Goal: Use online tool/utility: Utilize a website feature to perform a specific function

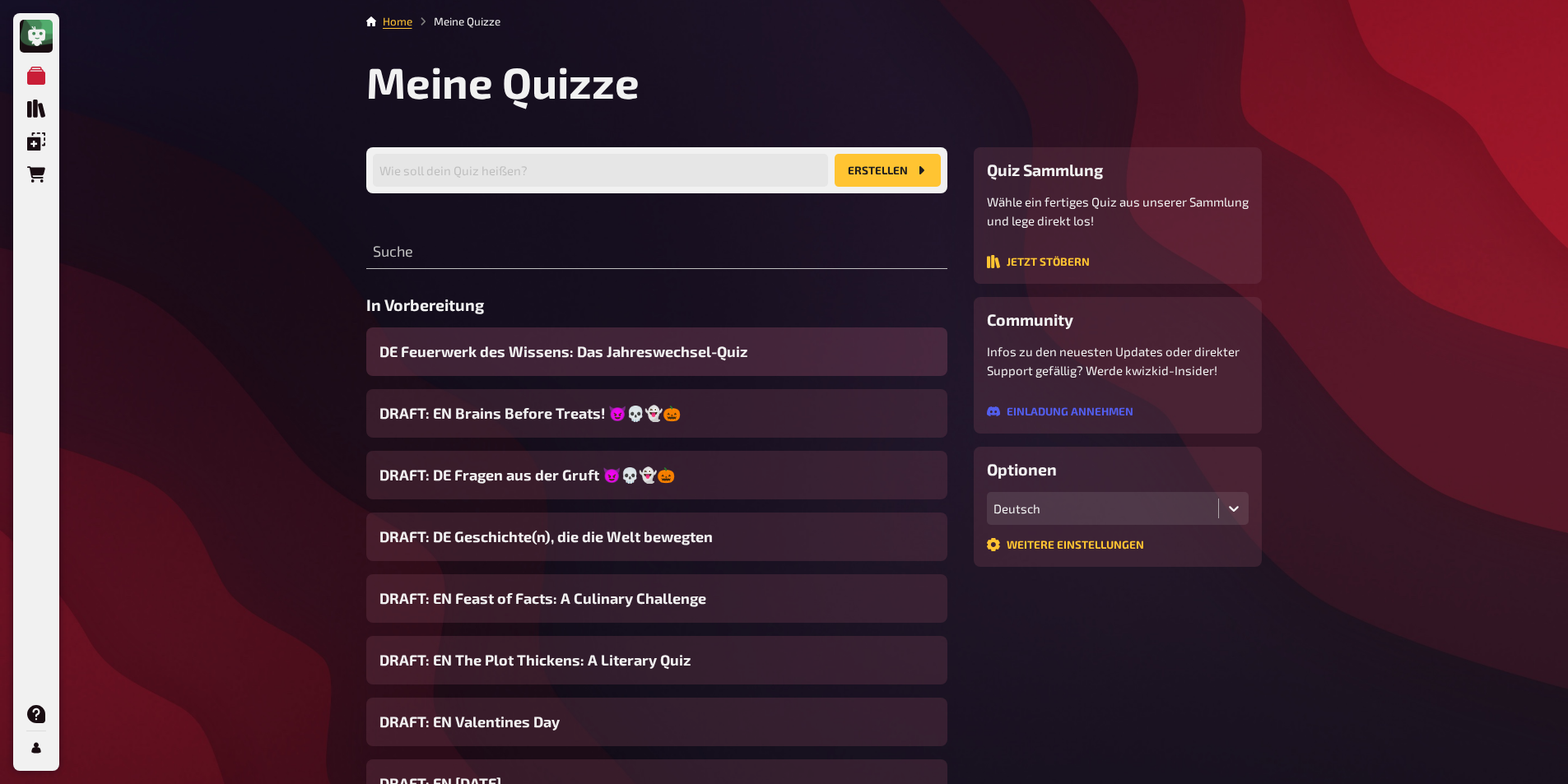
click at [504, 336] on div "DE Feuerwerk des Wissens: Das Jahreswechsel-Quiz" at bounding box center [656, 352] width 581 height 49
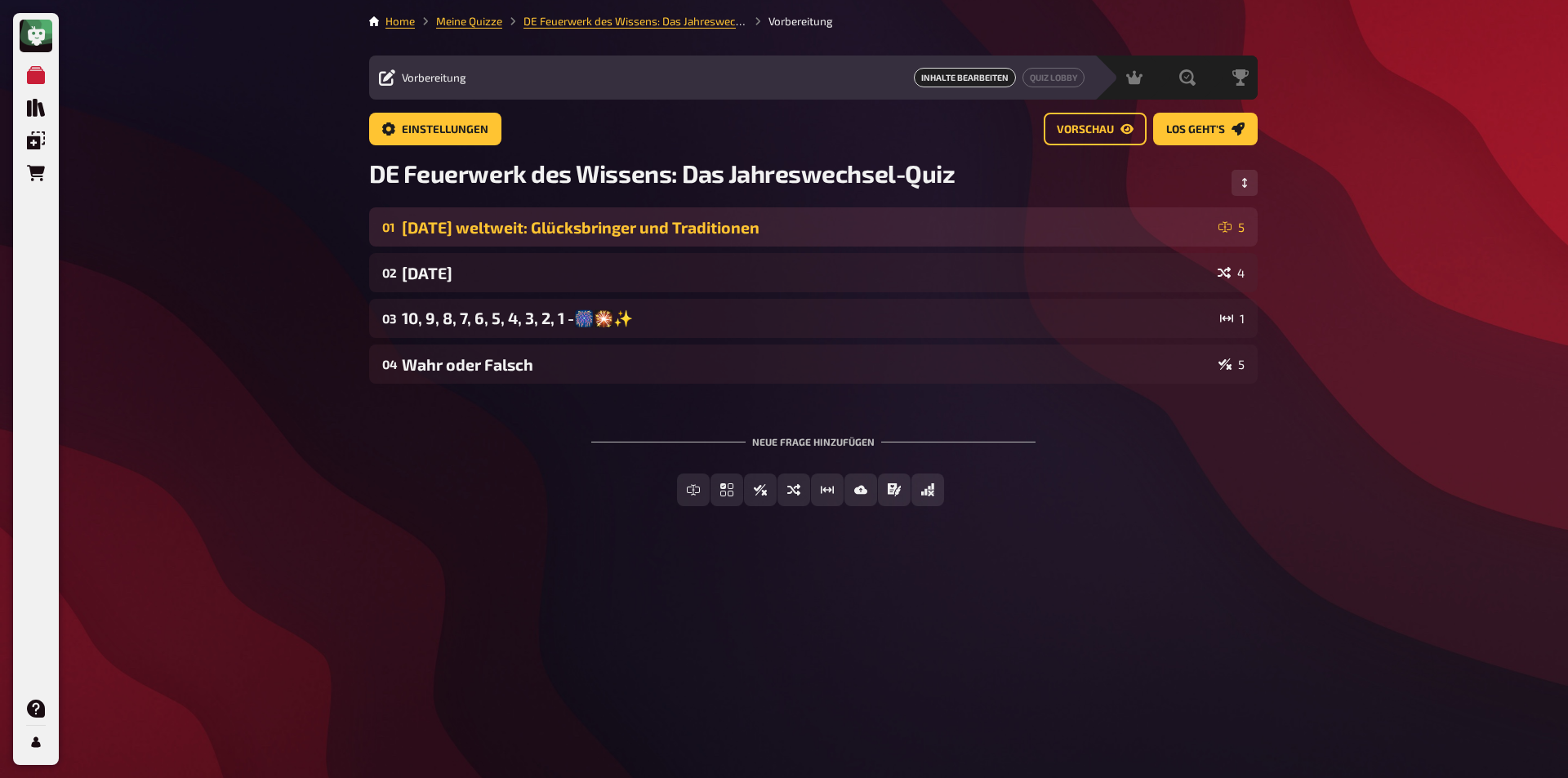
click at [431, 215] on div "01 [DATE] weltweit: Glücksbringer und Traditionen 5" at bounding box center [814, 227] width 889 height 39
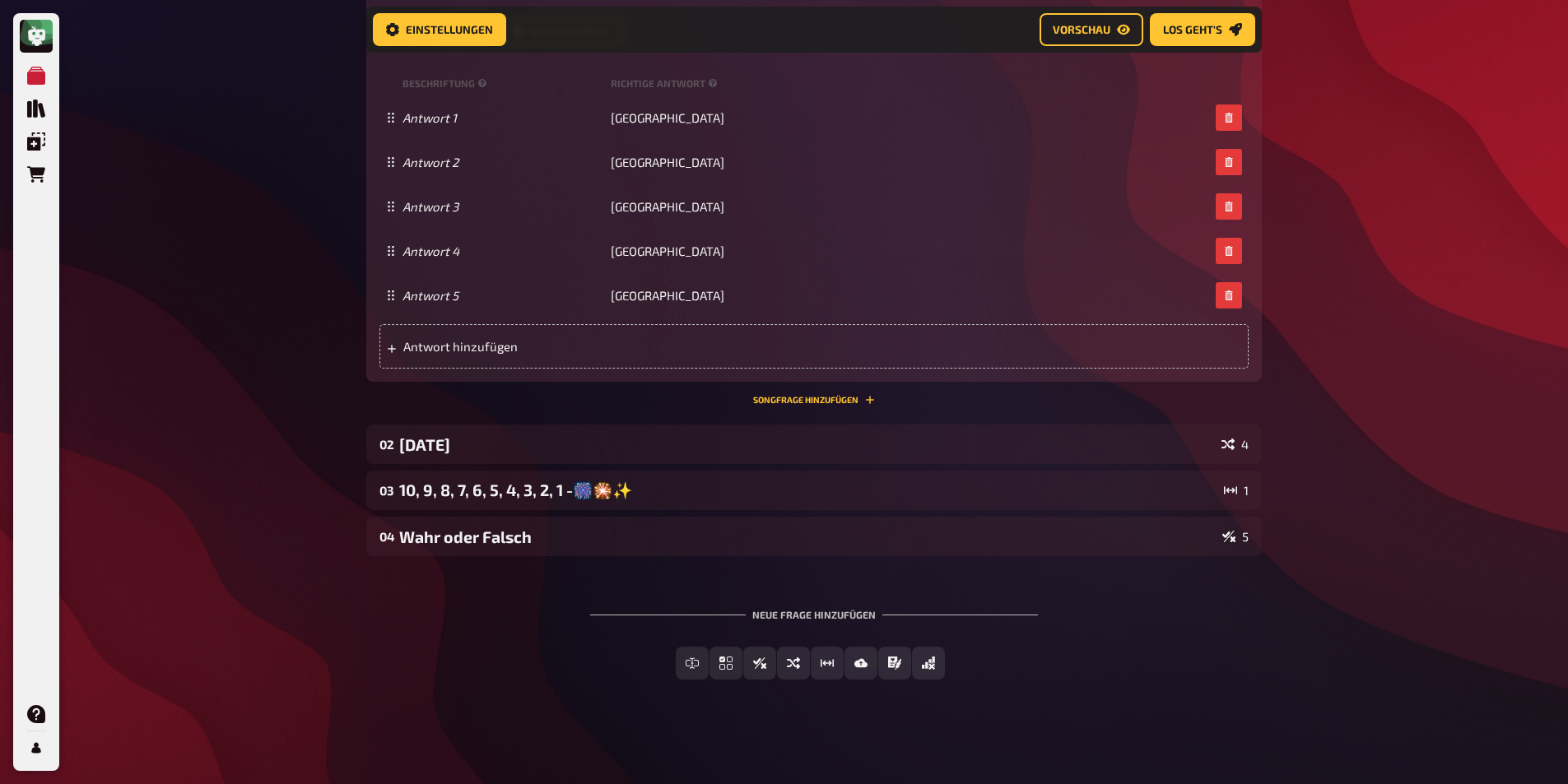
scroll to position [585, 0]
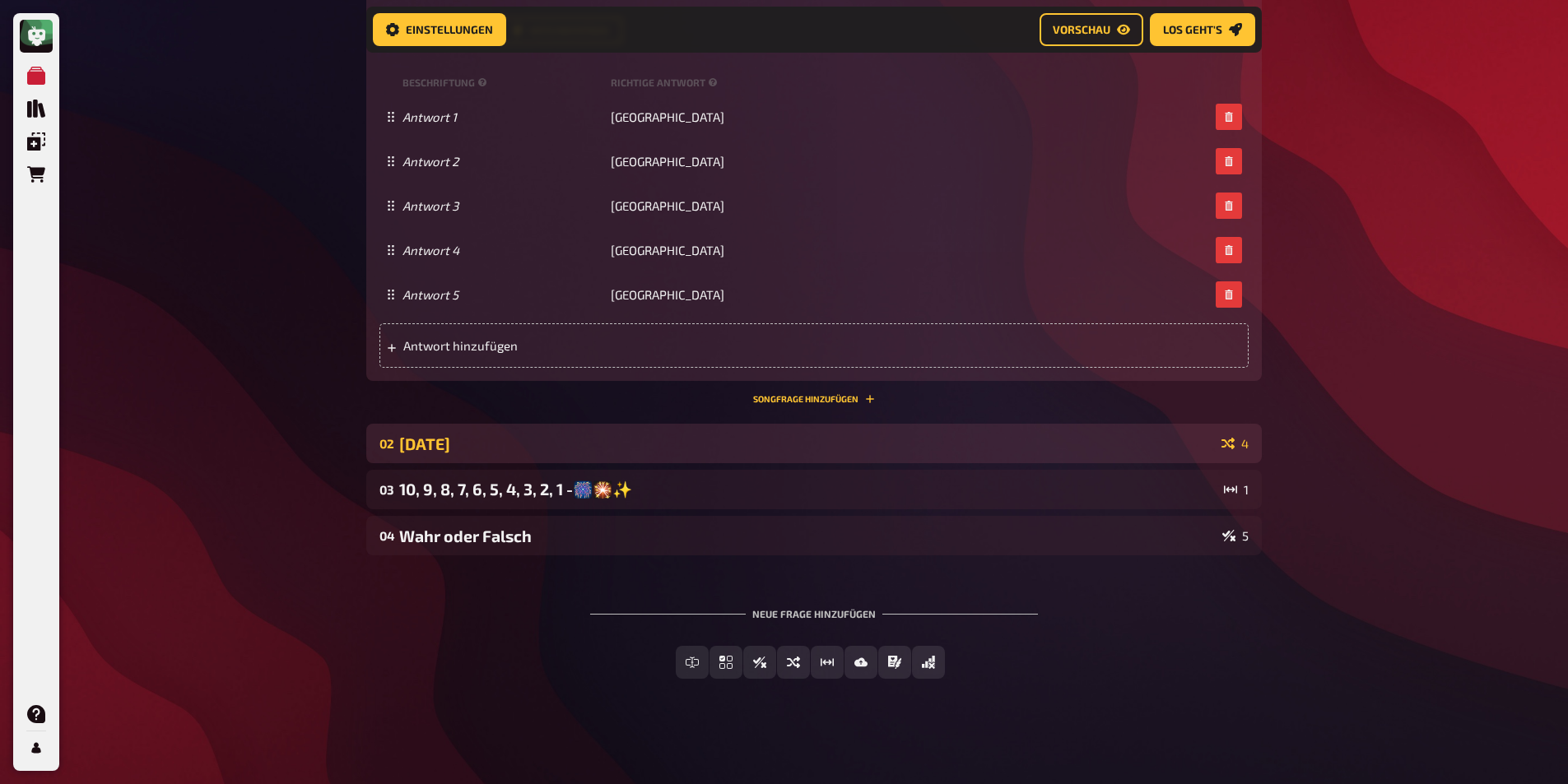
click at [528, 440] on div "[DATE]" at bounding box center [807, 443] width 816 height 19
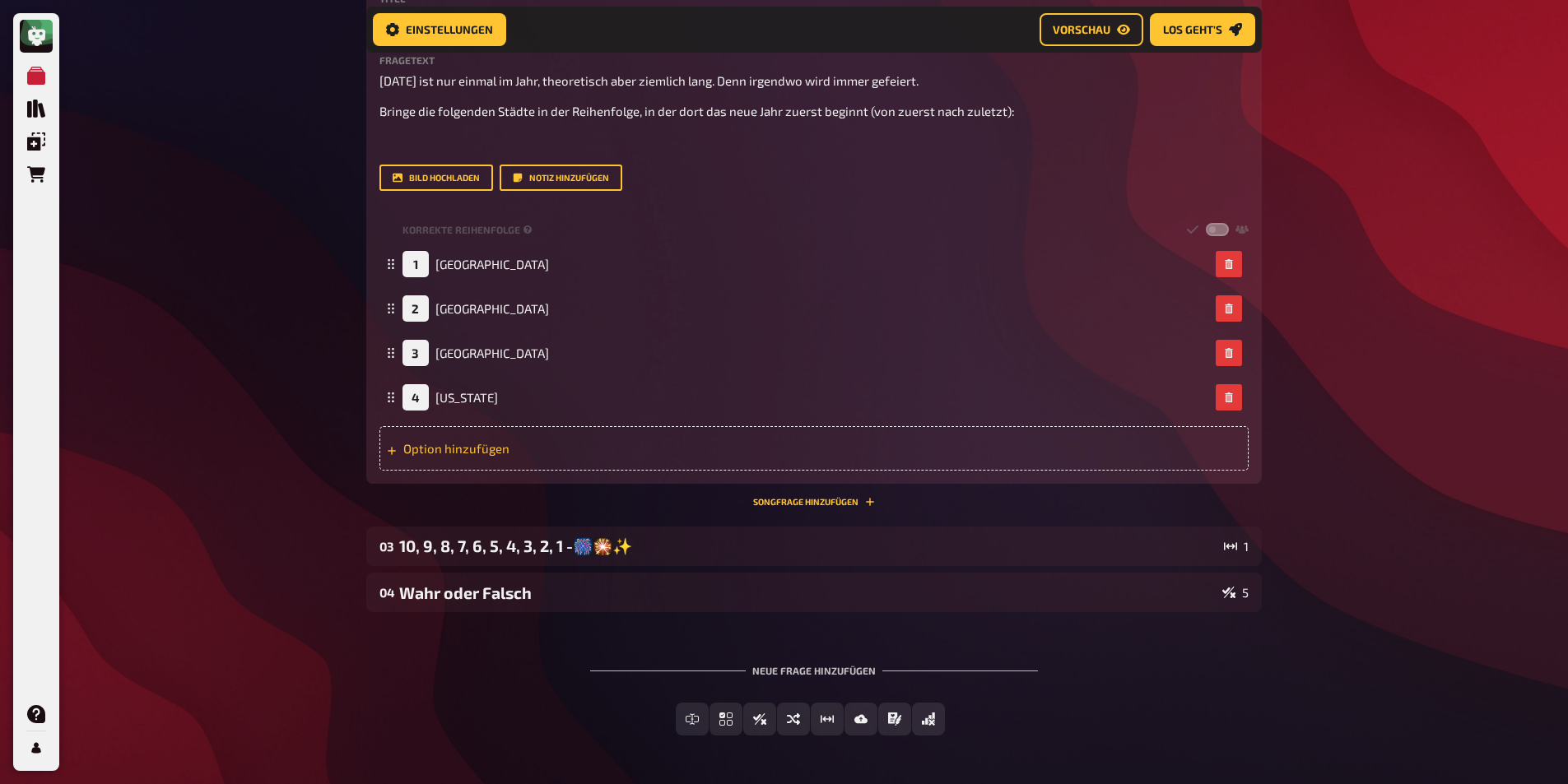
scroll to position [1075, 0]
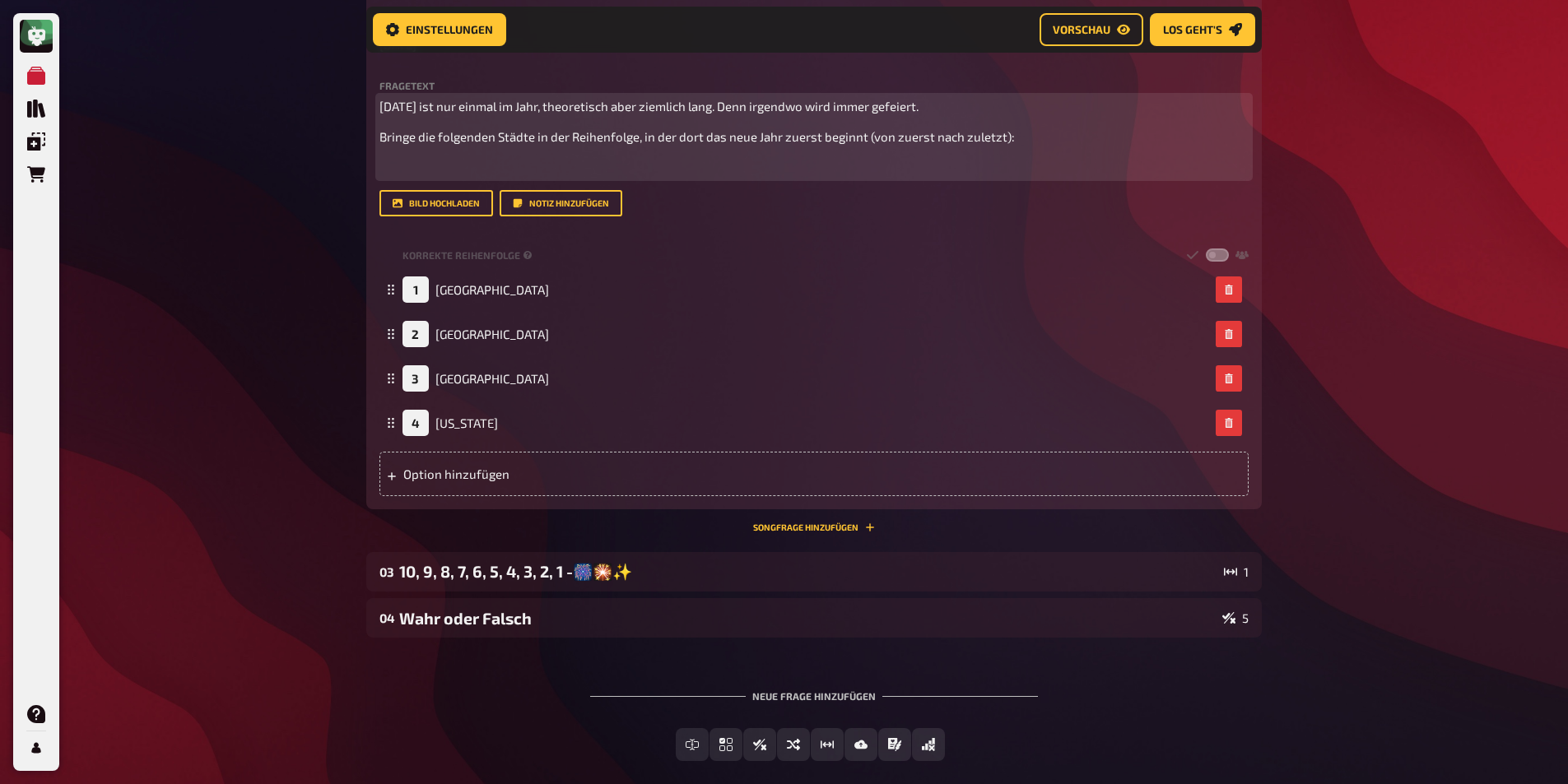
click at [570, 133] on span "Bringe die folgenden Städte in der Reihenfolge, in der dort das neue Jahr zuers…" at bounding box center [697, 136] width 636 height 15
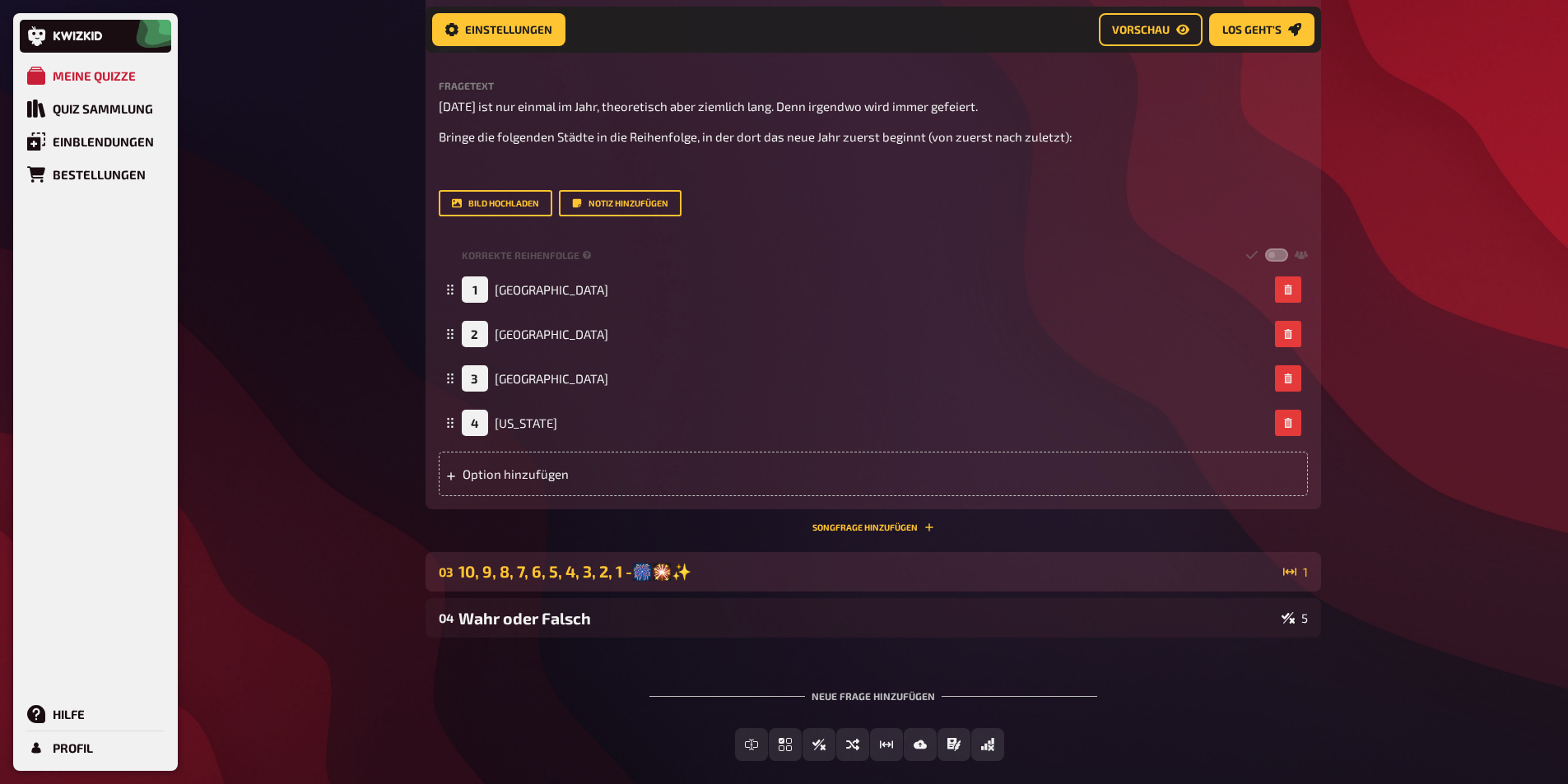
click at [508, 574] on div "10, 9, 8, 7, 6, 5, 4, 3, 2, 1 -🎆🎇✨" at bounding box center [867, 571] width 818 height 20
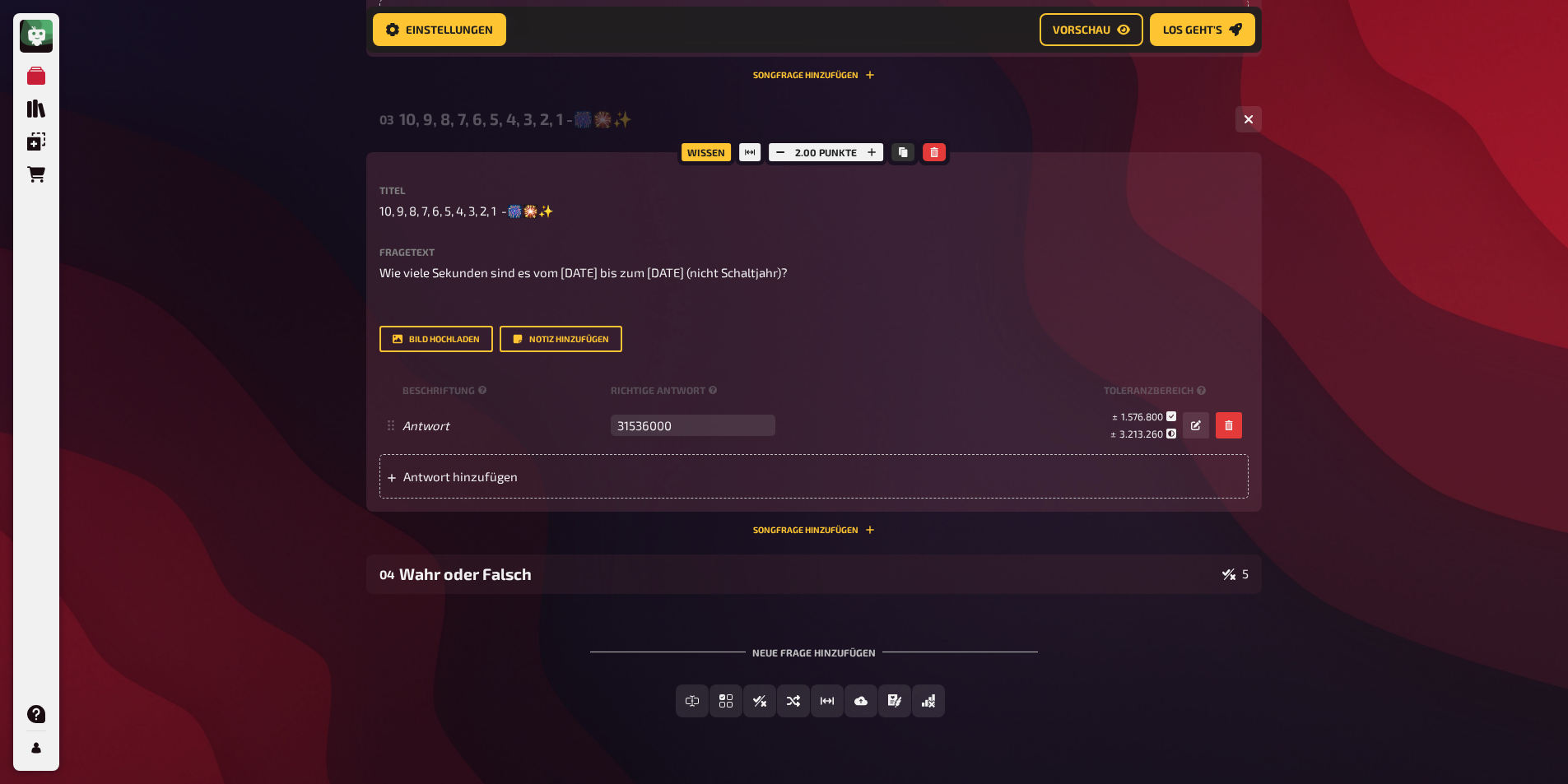
scroll to position [1566, 0]
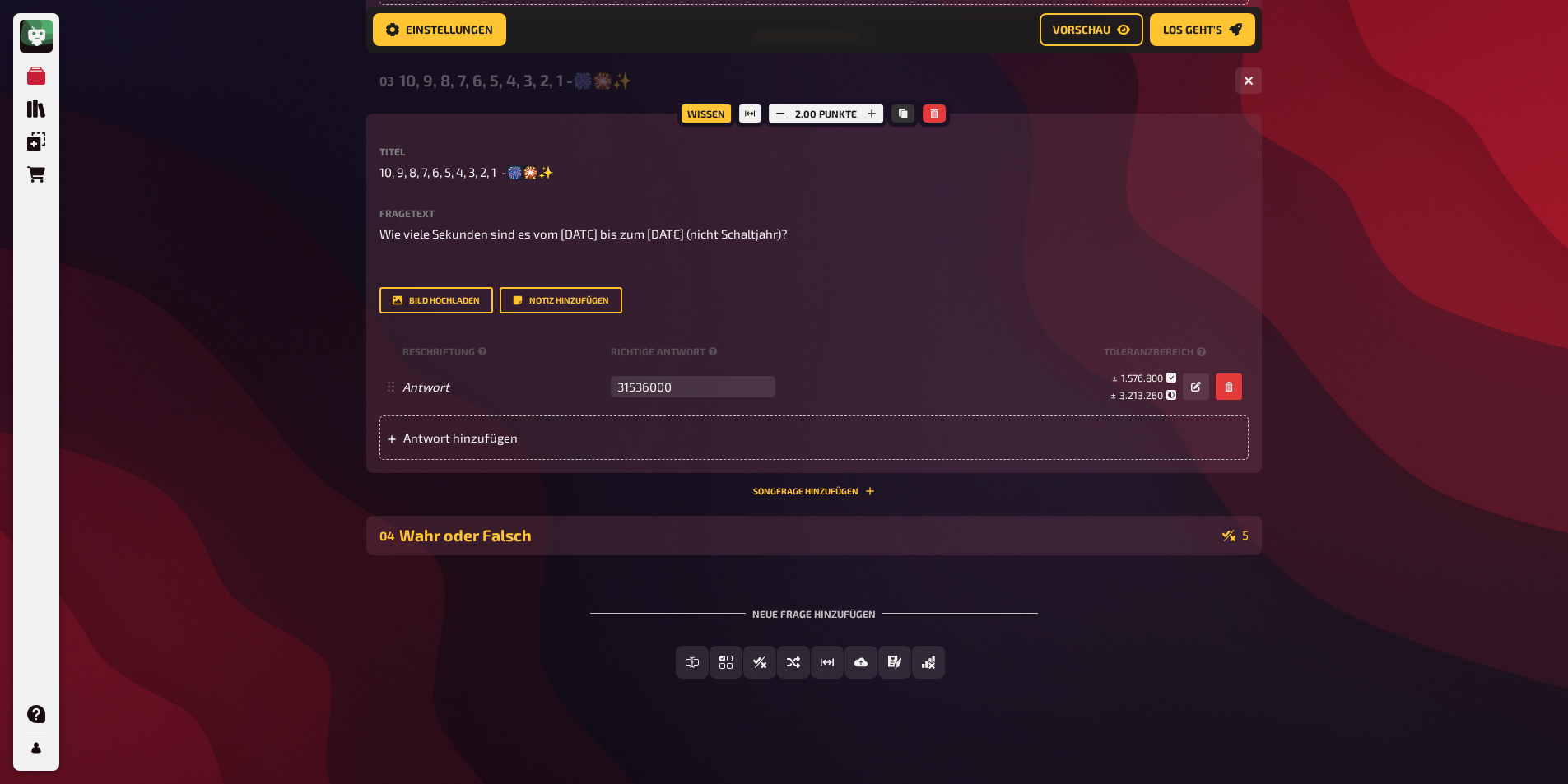
click at [508, 537] on div "Wahr oder Falsch" at bounding box center [807, 535] width 816 height 19
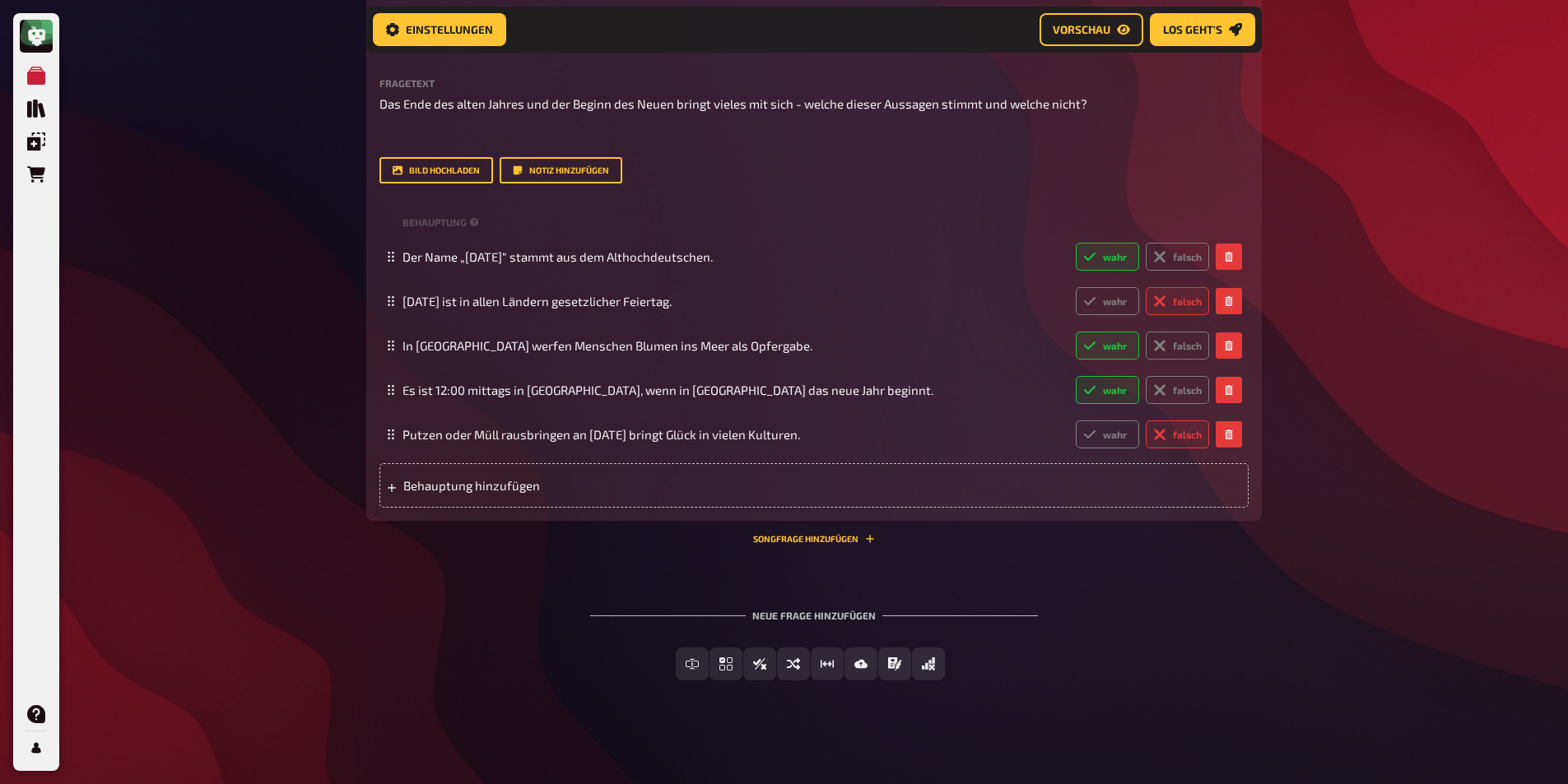
scroll to position [2152, 0]
